Goal: Task Accomplishment & Management: Complete application form

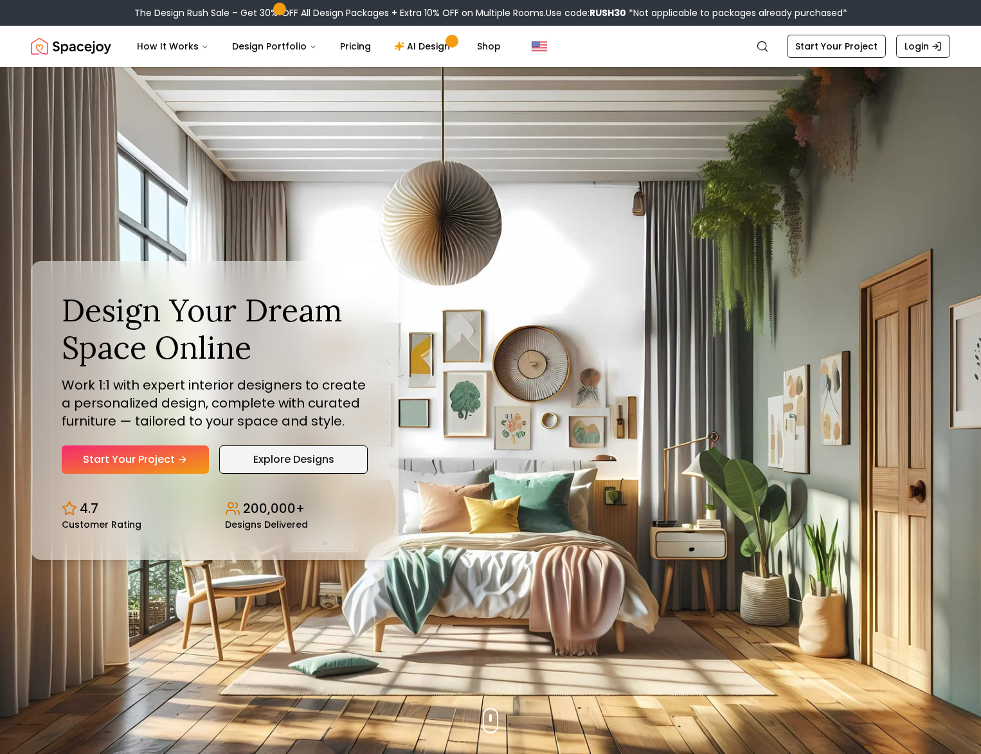
click at [244, 460] on link "Explore Designs" at bounding box center [293, 459] width 148 height 28
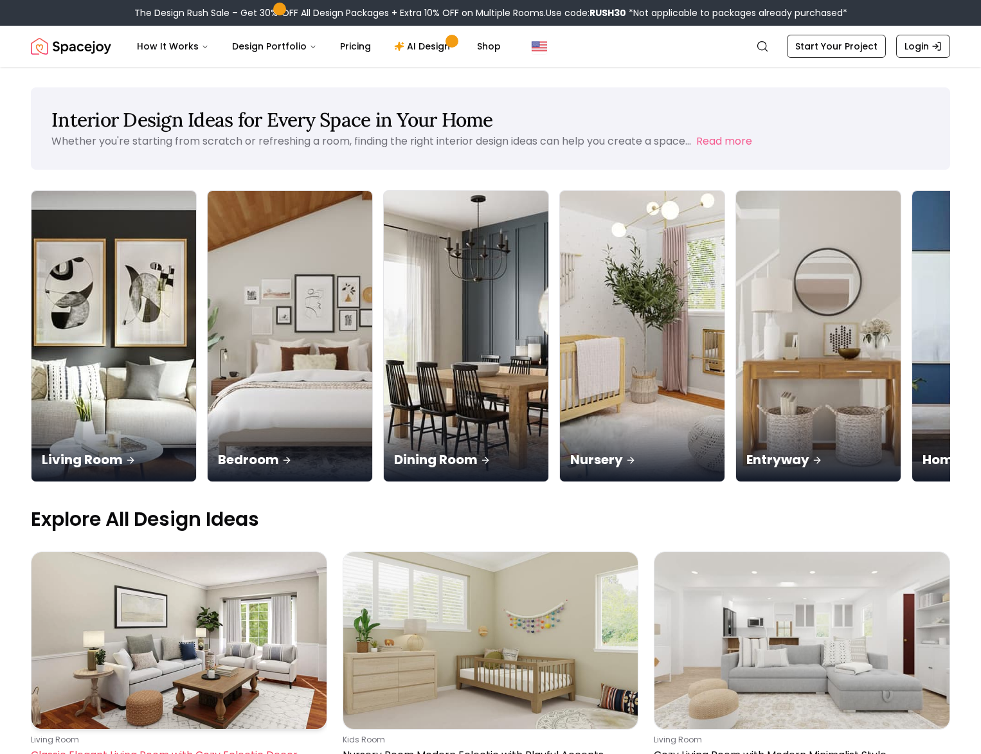
click at [262, 552] on img at bounding box center [178, 640] width 295 height 177
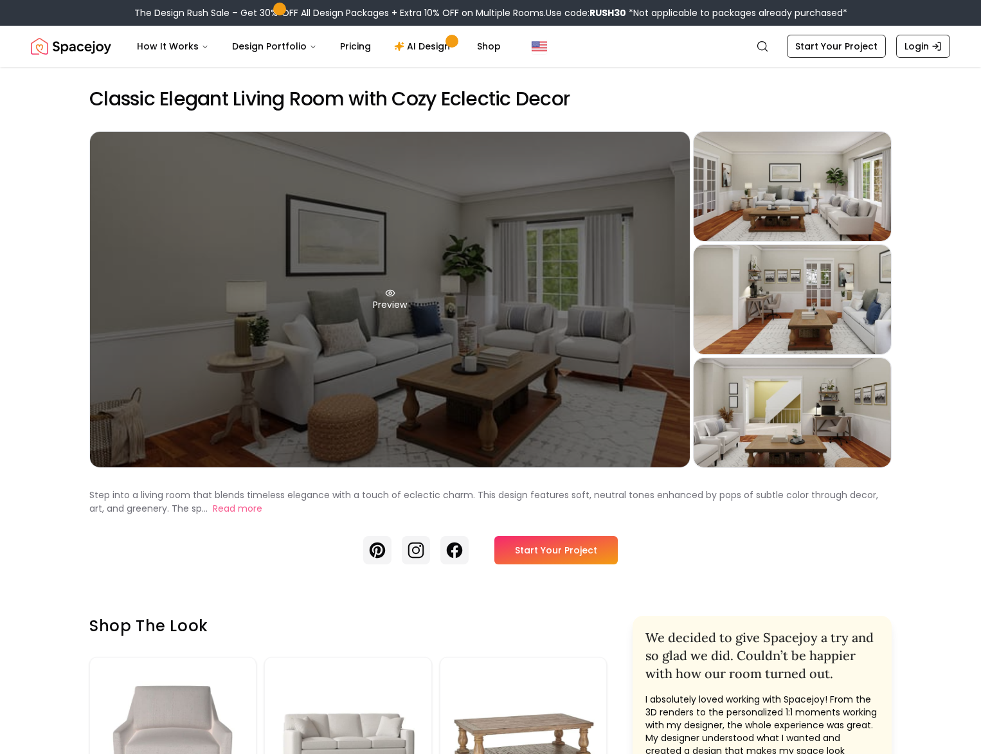
click at [399, 307] on div "Preview" at bounding box center [390, 299] width 600 height 335
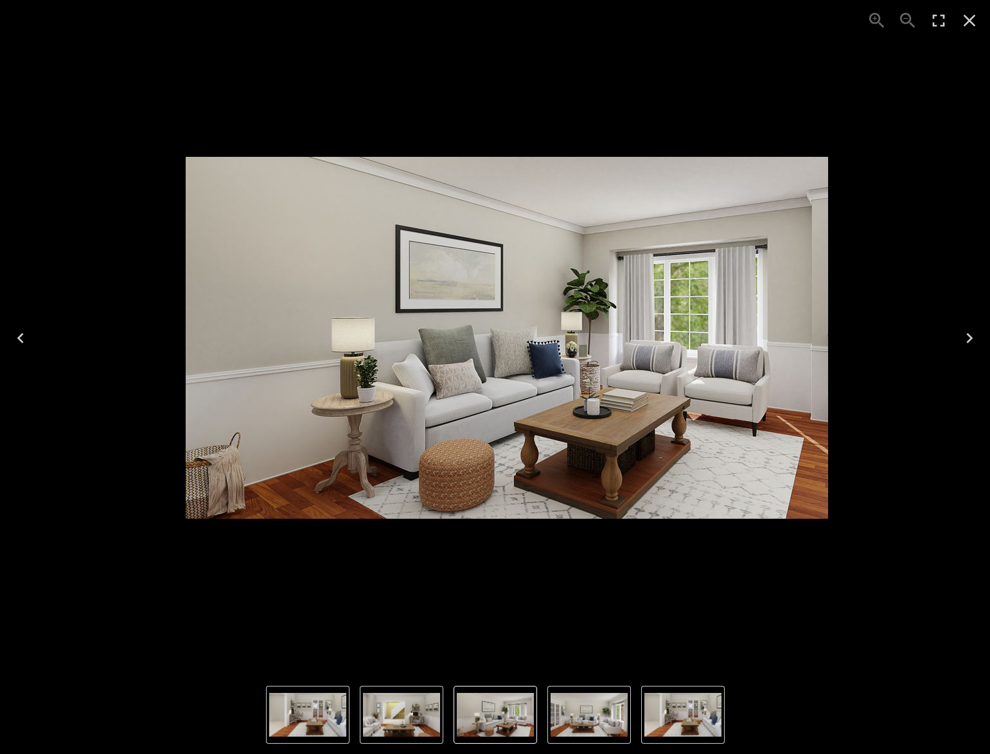
drag, startPoint x: 539, startPoint y: 367, endPoint x: 533, endPoint y: 341, distance: 26.8
click at [533, 341] on img "1 of 4" at bounding box center [507, 338] width 643 height 362
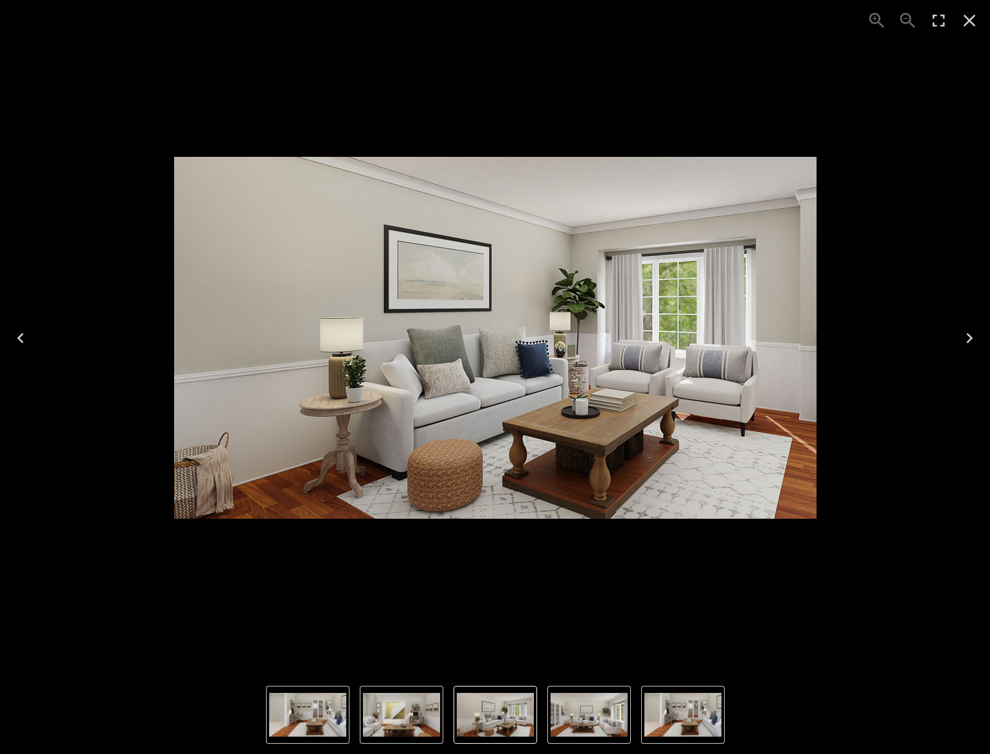
click at [969, 335] on icon "Next" at bounding box center [970, 338] width 6 height 10
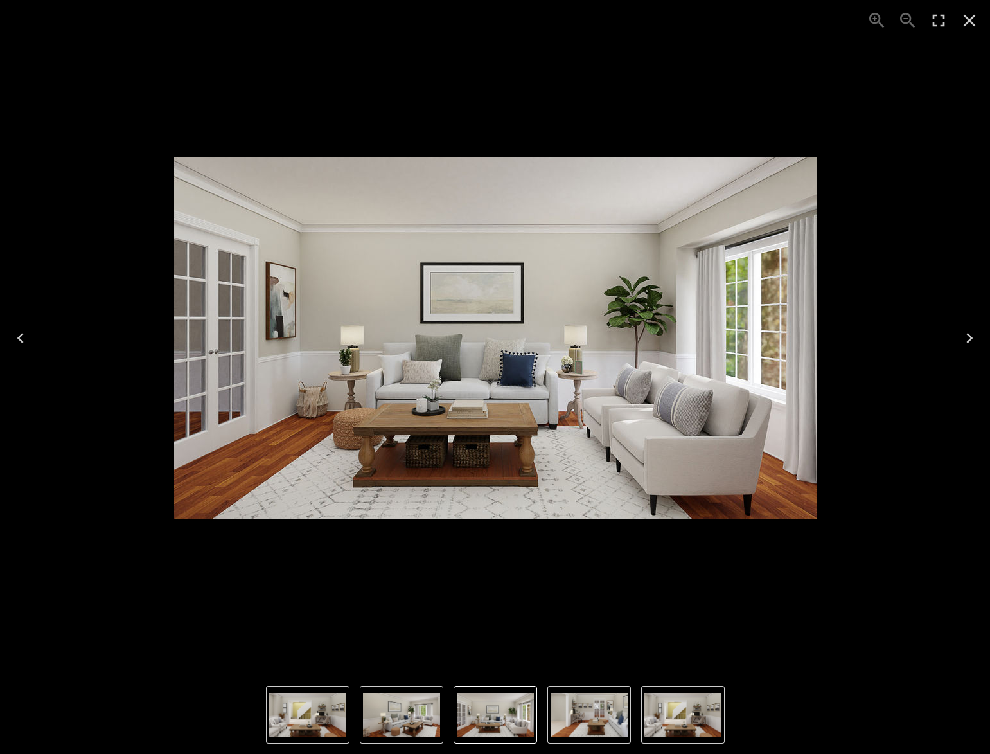
click at [969, 335] on icon "Next" at bounding box center [970, 338] width 6 height 10
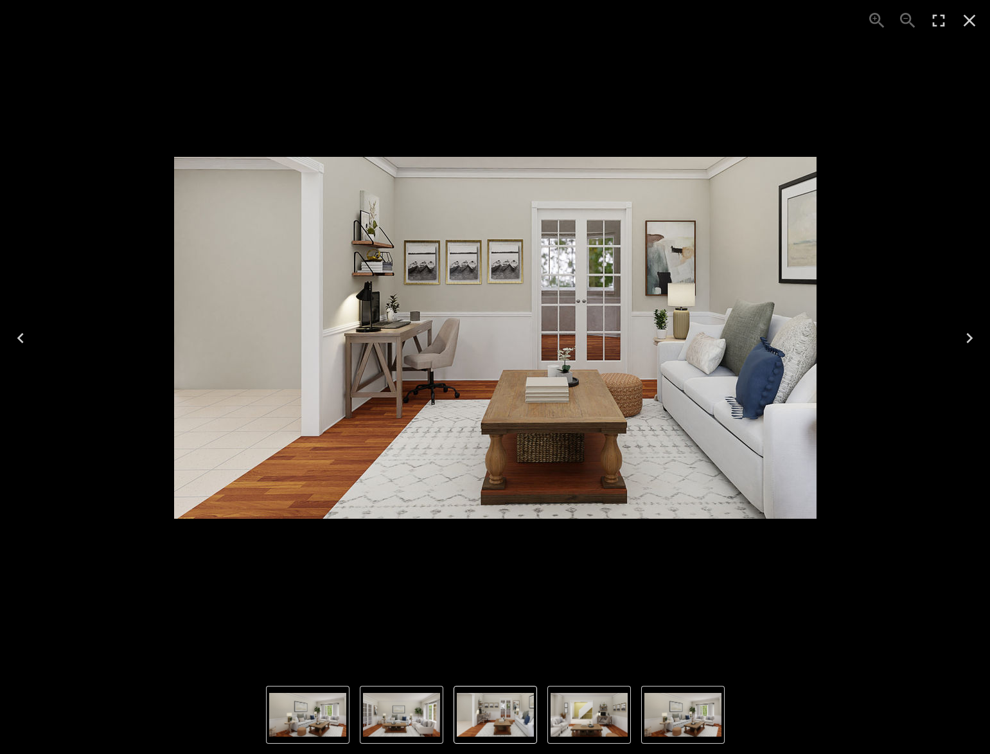
click at [969, 335] on icon "Next" at bounding box center [970, 338] width 6 height 10
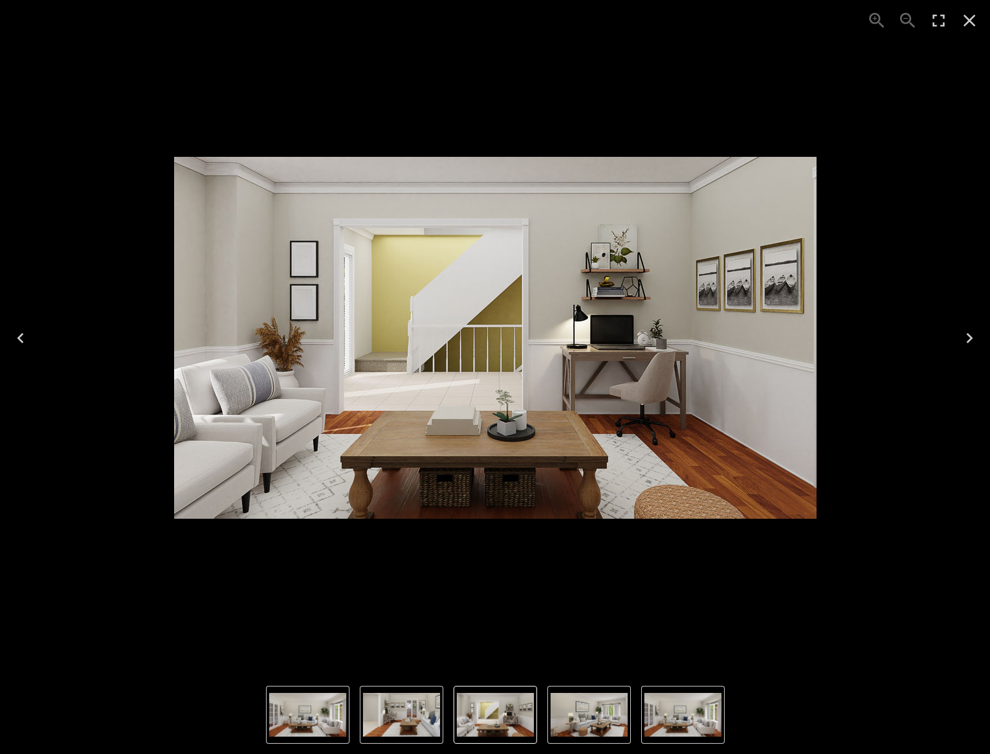
click at [969, 335] on icon "Next" at bounding box center [970, 338] width 6 height 10
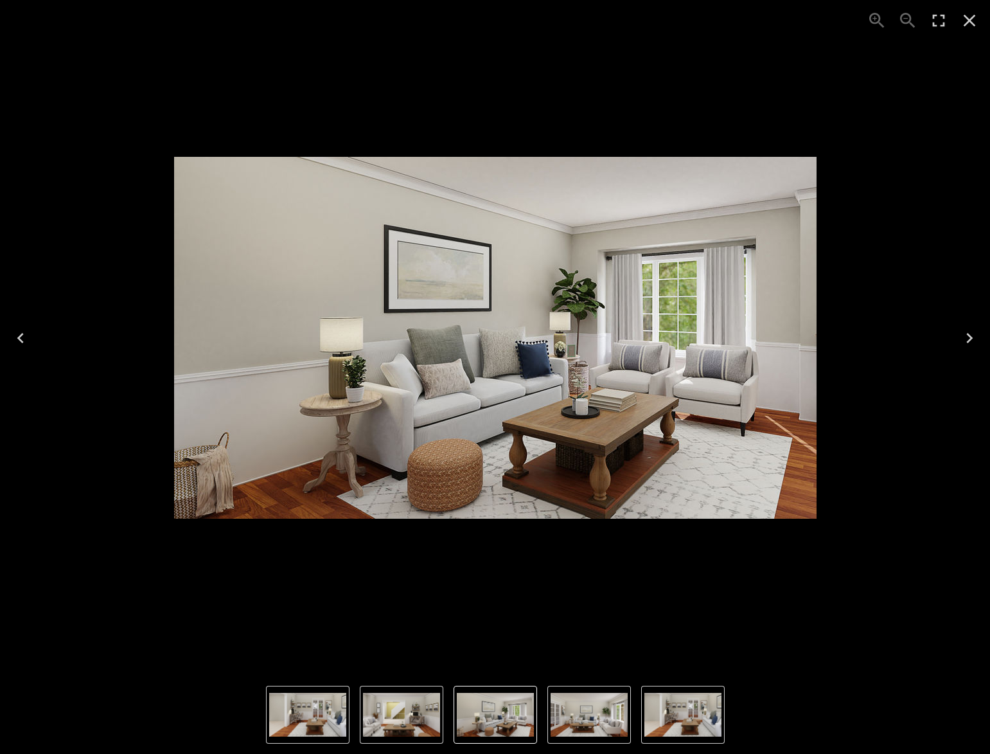
click at [969, 335] on icon "Next" at bounding box center [970, 338] width 6 height 10
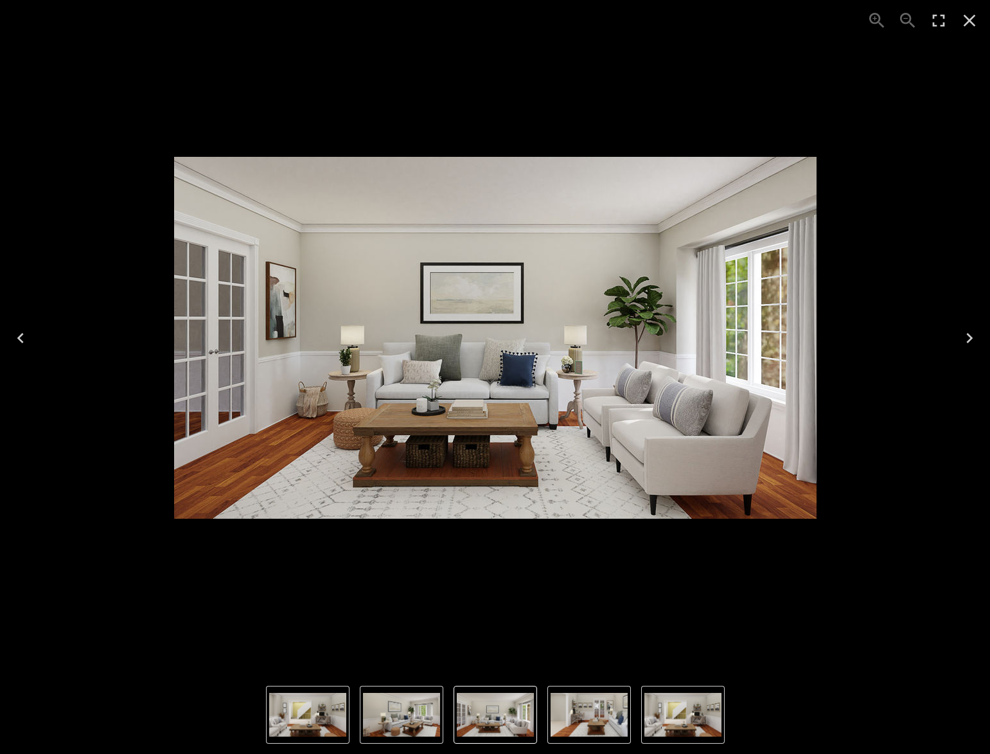
click at [969, 335] on icon "Next" at bounding box center [970, 338] width 6 height 10
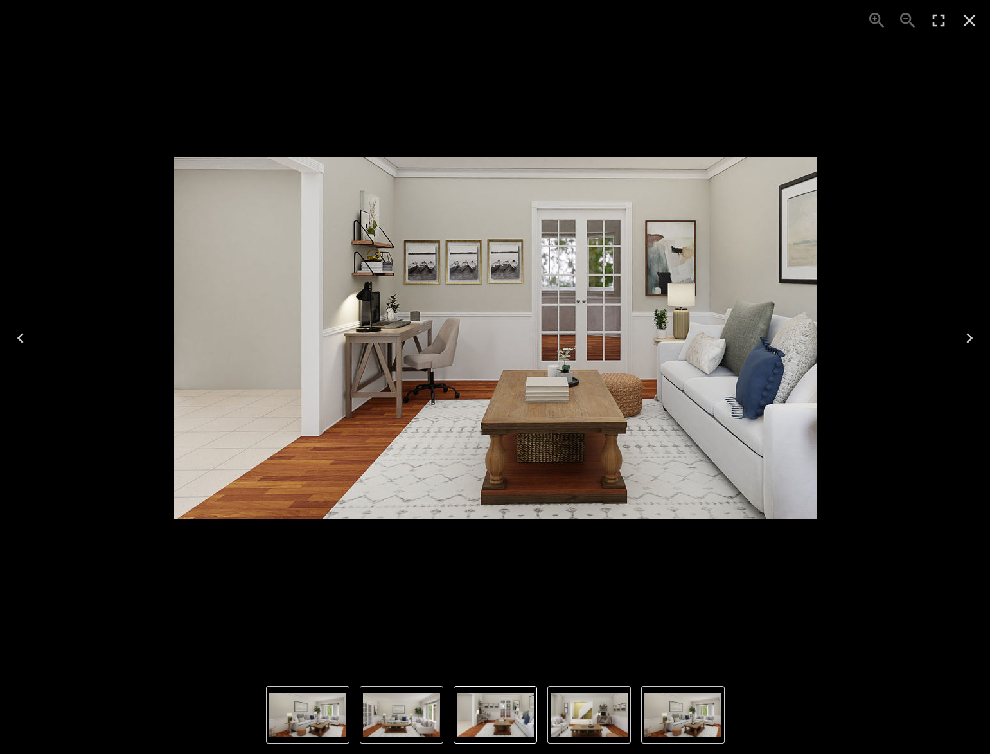
click at [975, 20] on icon "Close" at bounding box center [970, 20] width 21 height 21
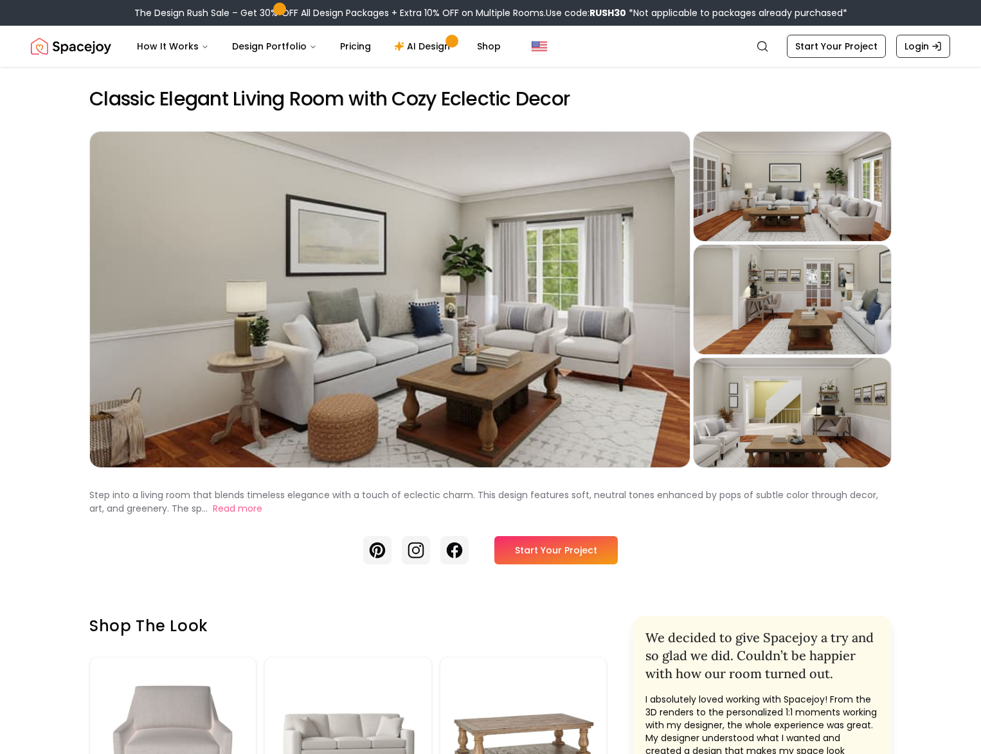
click at [536, 554] on link "Start Your Project" at bounding box center [555, 550] width 123 height 28
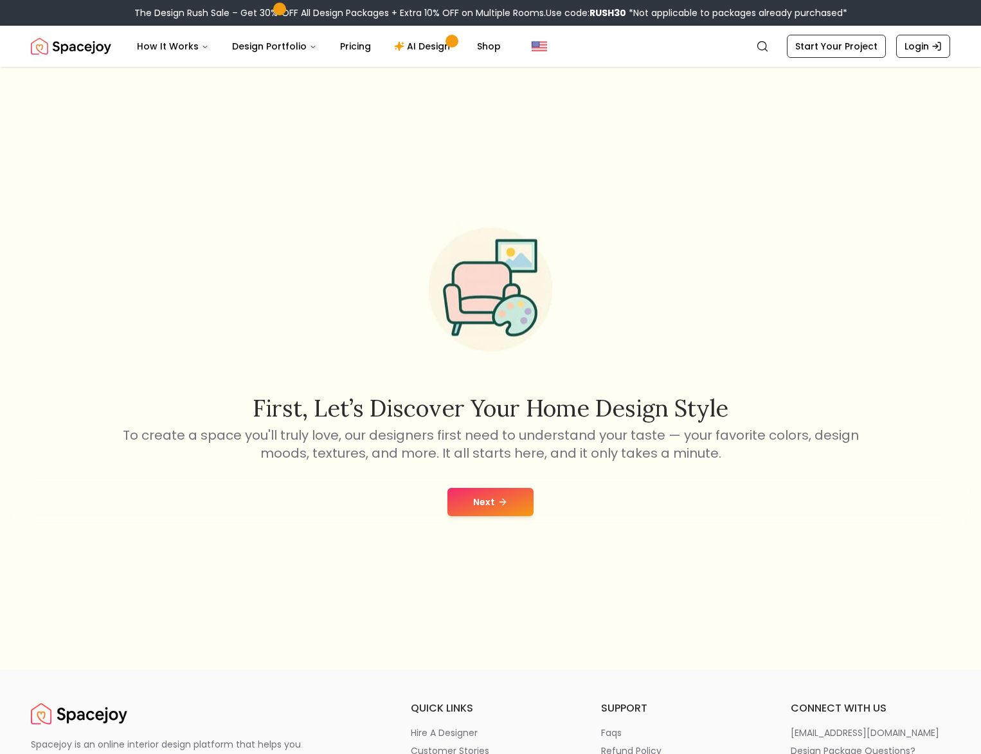
click at [507, 495] on button "Next" at bounding box center [490, 502] width 86 height 28
